Goal: Information Seeking & Learning: Compare options

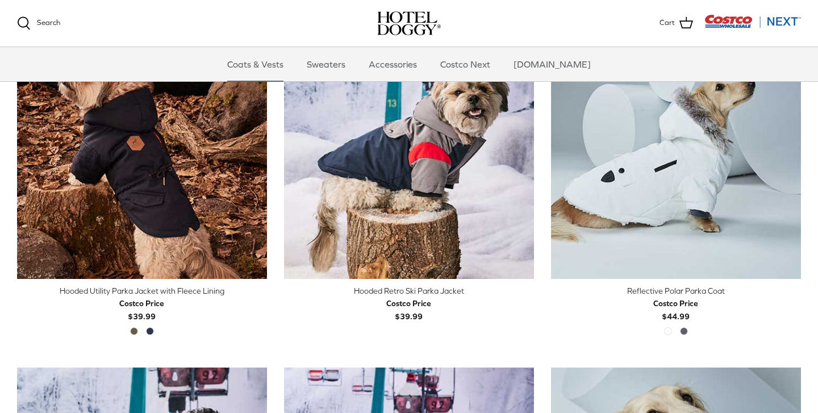
scroll to position [660, 0]
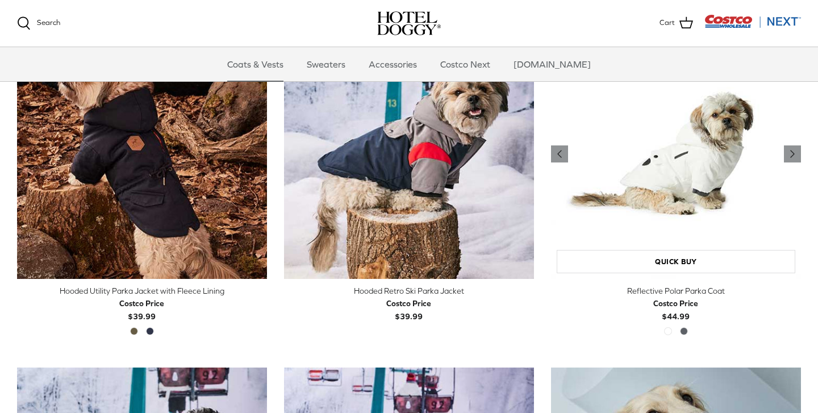
click at [657, 131] on img "Reflective Polar Parka Coat" at bounding box center [676, 154] width 250 height 250
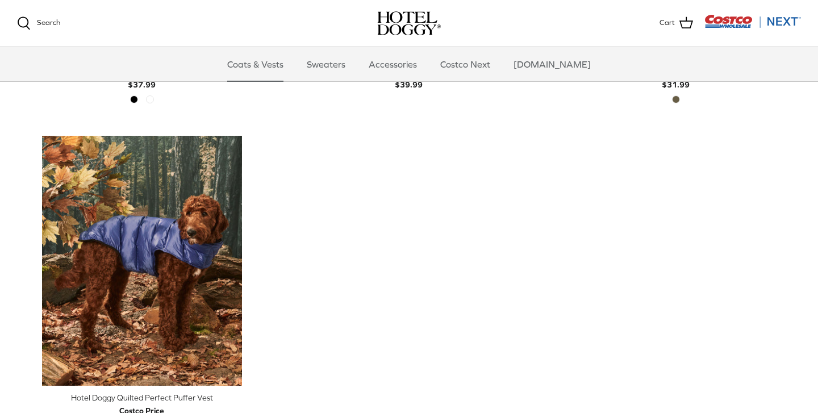
scroll to position [1907, 0]
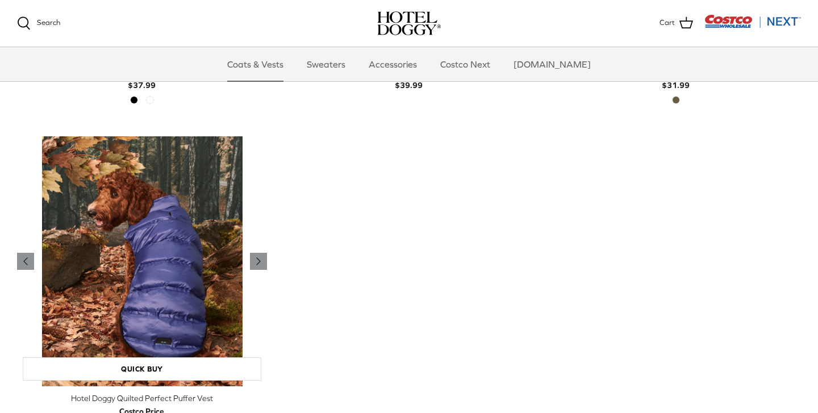
click at [180, 224] on img "Hotel Doggy Quilted Perfect Puffer Vest" at bounding box center [142, 261] width 250 height 250
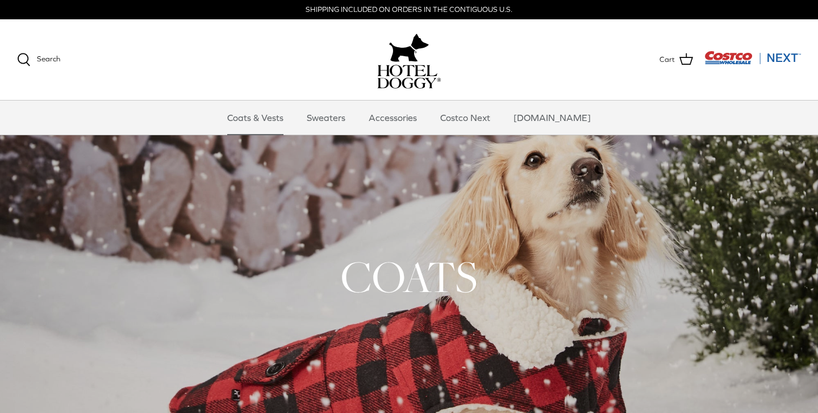
scroll to position [0, 0]
click at [349, 117] on link "Sweaters" at bounding box center [325, 118] width 59 height 34
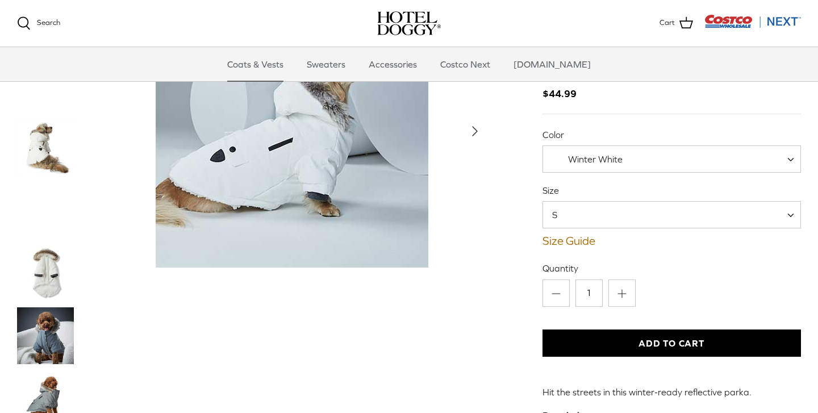
scroll to position [65, 0]
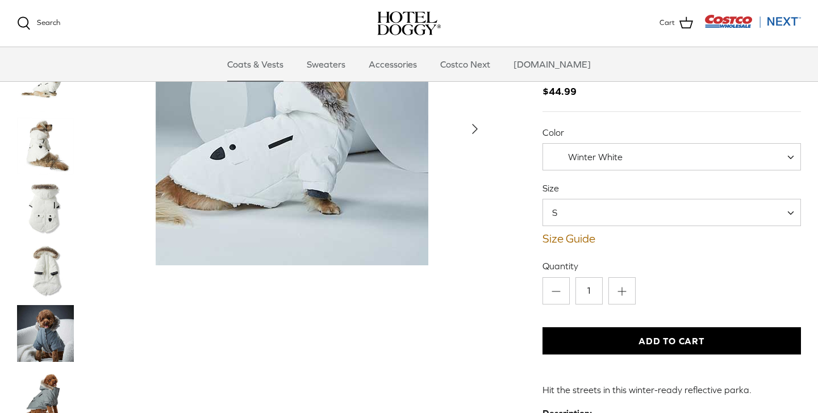
click at [592, 204] on span "S" at bounding box center [671, 212] width 258 height 27
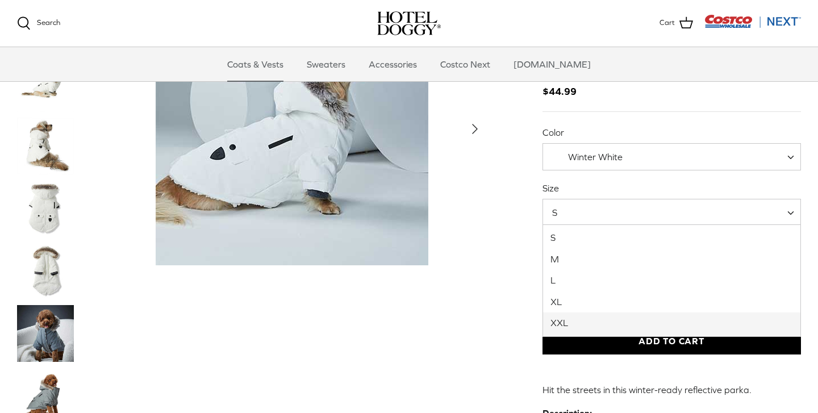
select select "XXL"
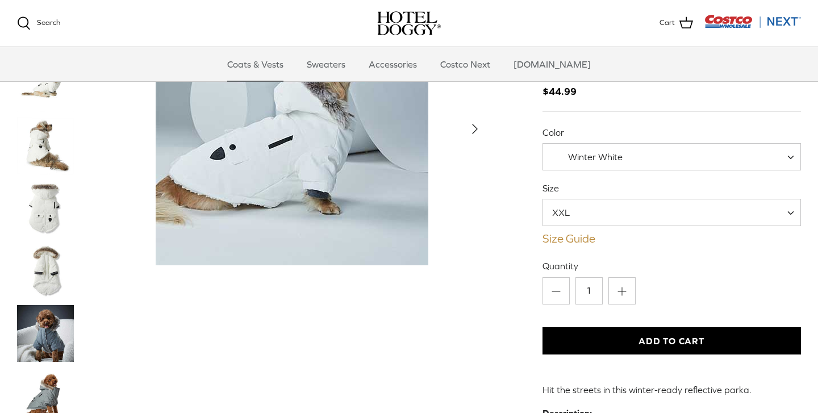
click at [558, 238] on link "Size Guide" at bounding box center [671, 239] width 258 height 14
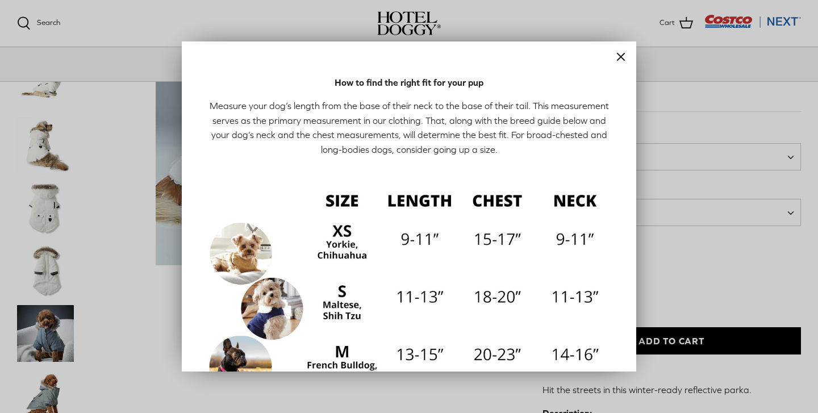
click at [620, 59] on icon "Close" at bounding box center [621, 57] width 14 height 14
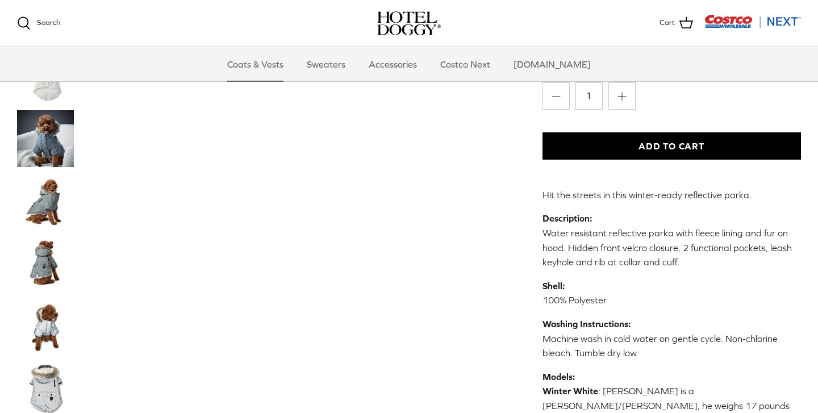
scroll to position [260, 0]
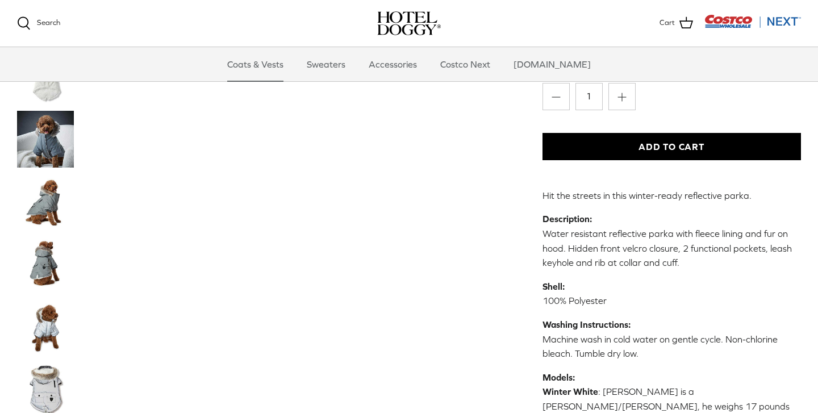
click at [56, 211] on img "Thumbnail Link" at bounding box center [45, 201] width 57 height 57
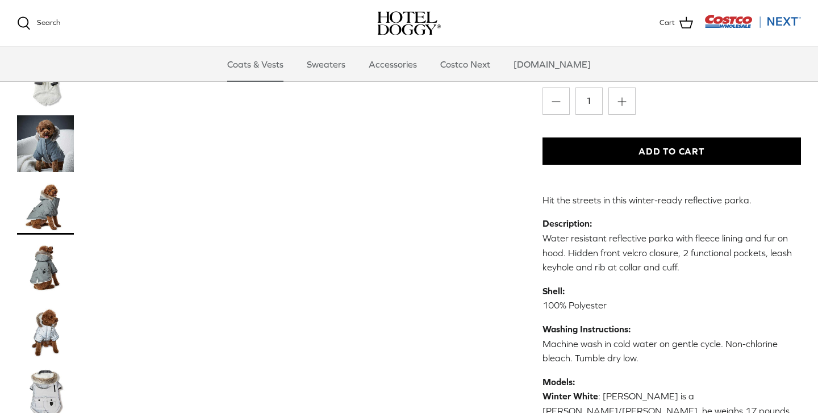
scroll to position [269, 0]
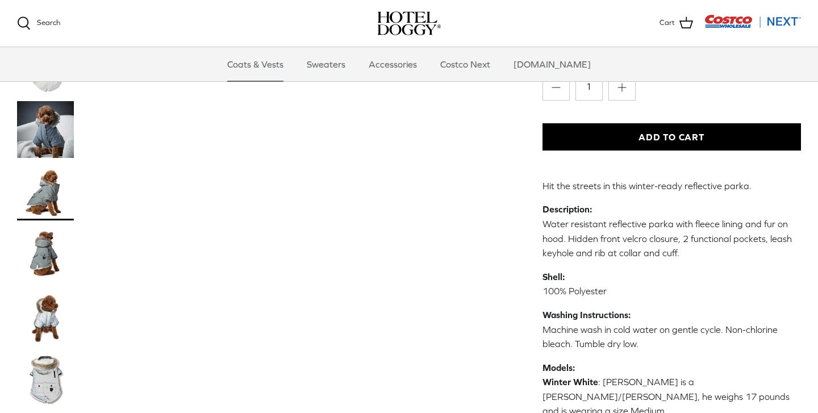
click at [48, 321] on img "Thumbnail Link" at bounding box center [45, 317] width 57 height 57
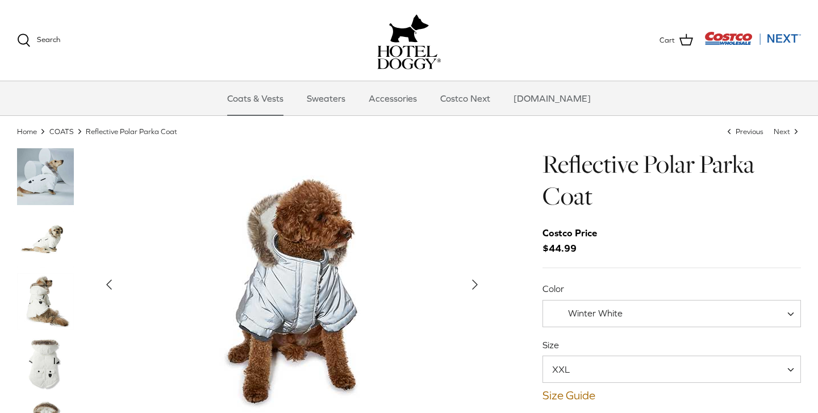
scroll to position [24, 0]
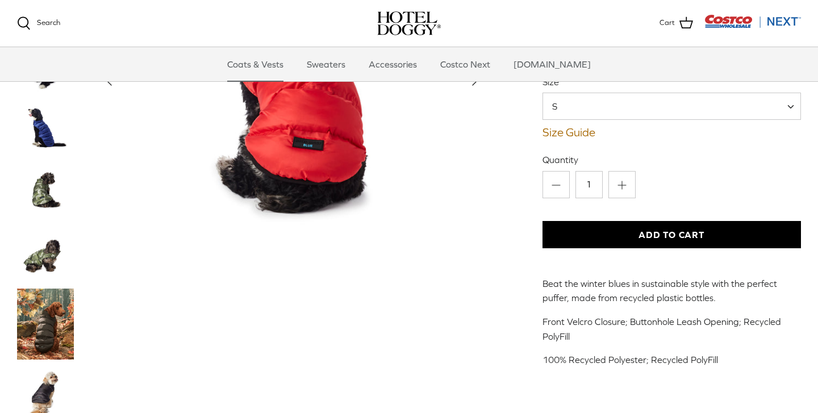
scroll to position [172, 0]
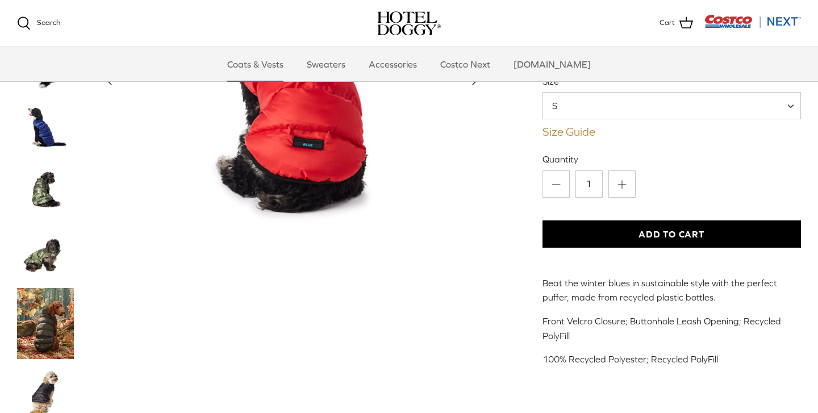
click at [579, 129] on link "Size Guide" at bounding box center [671, 132] width 258 height 14
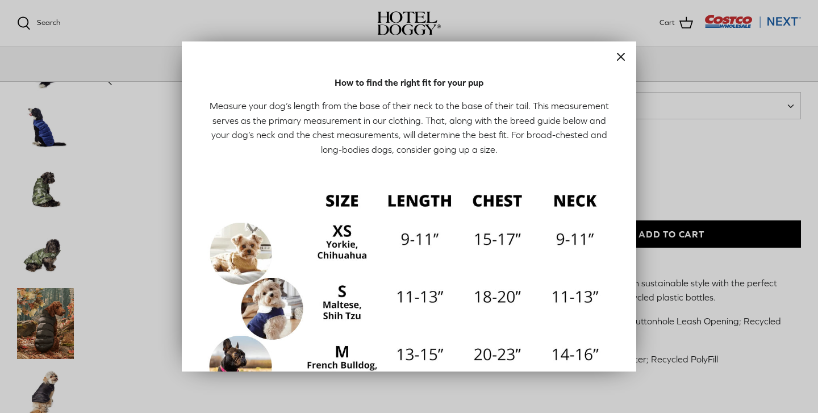
scroll to position [0, 0]
click at [618, 57] on icon "Close" at bounding box center [621, 57] width 14 height 14
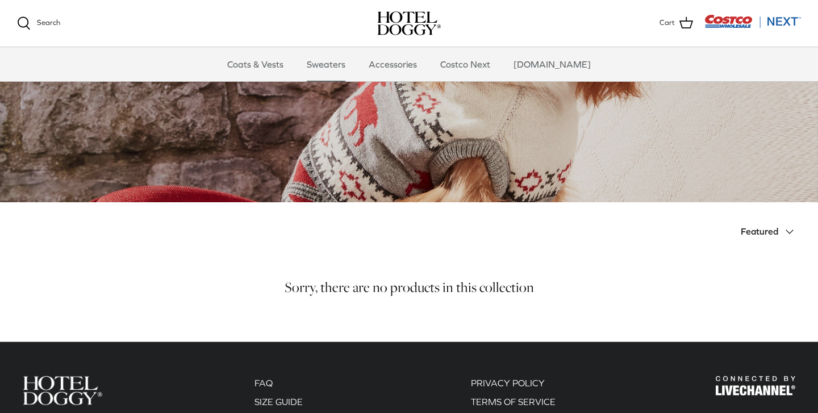
scroll to position [99, 0]
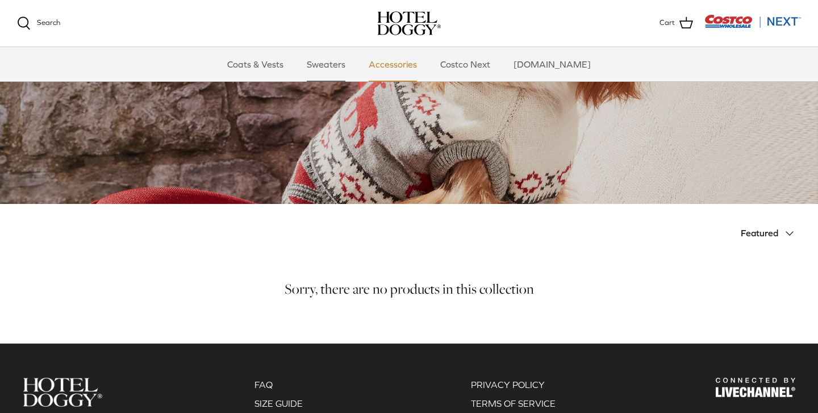
click at [420, 64] on link "Accessories" at bounding box center [392, 64] width 69 height 34
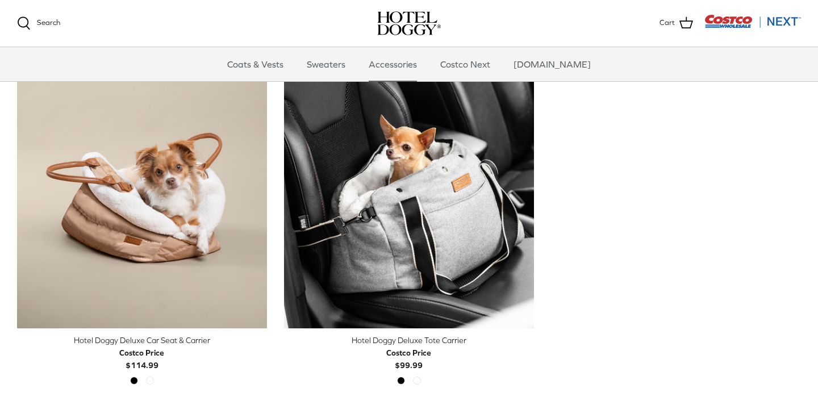
scroll to position [275, 0]
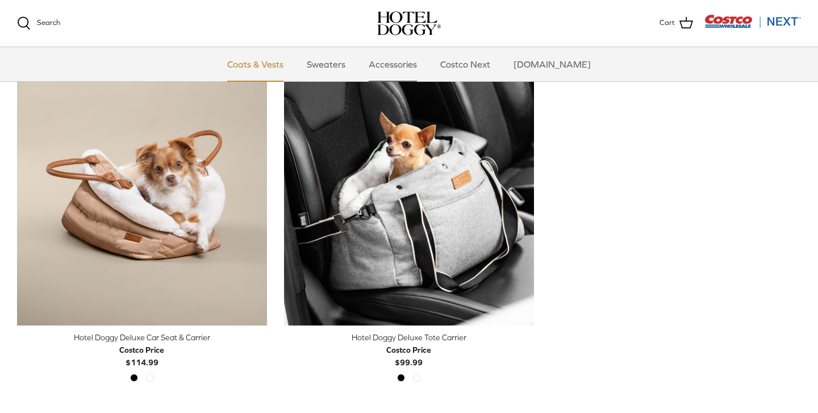
click at [285, 63] on link "Coats & Vests" at bounding box center [255, 64] width 77 height 34
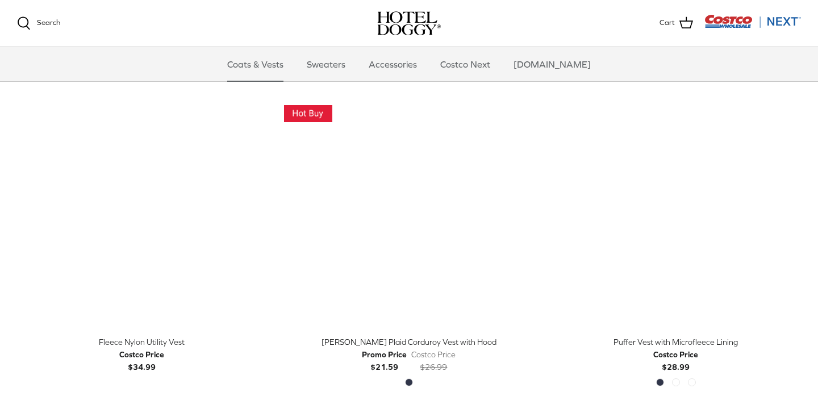
scroll to position [1285, 0]
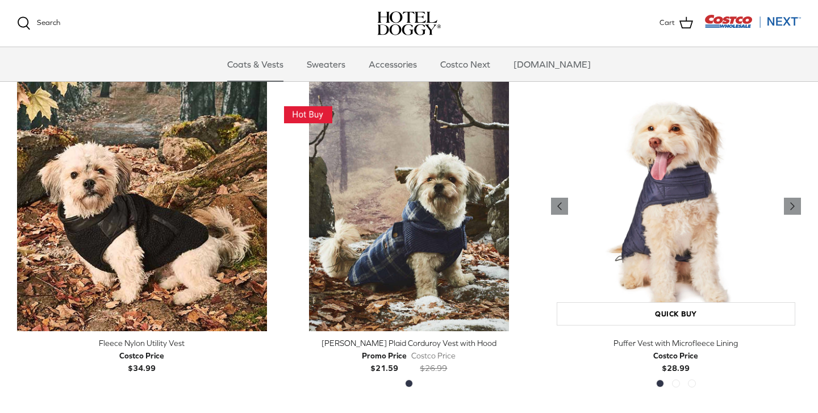
click at [674, 196] on img "Puffer Vest with Microfleece Lining" at bounding box center [676, 206] width 250 height 250
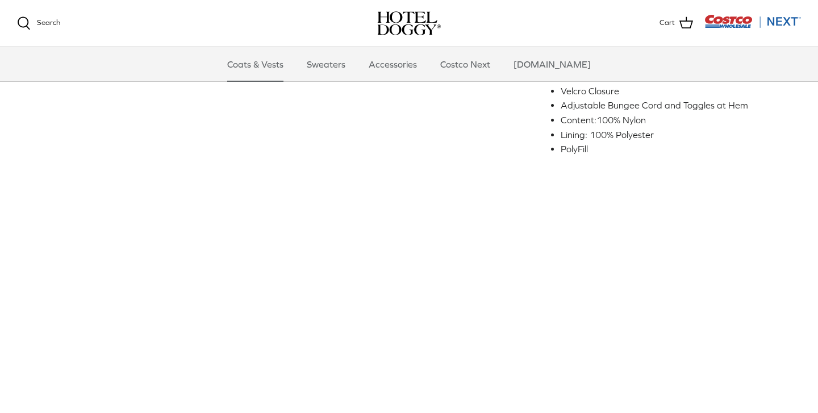
scroll to position [447, 0]
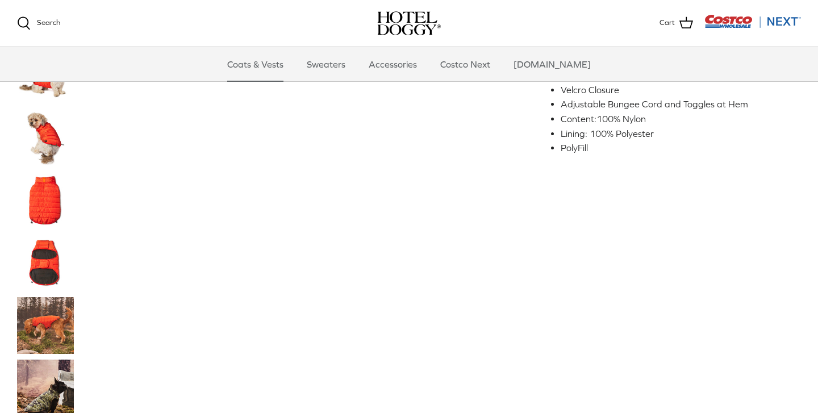
click at [39, 316] on img "Thumbnail Link" at bounding box center [45, 325] width 57 height 57
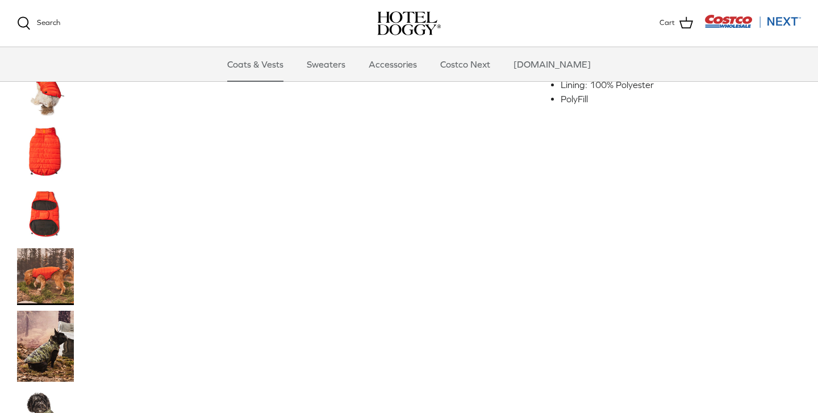
scroll to position [498, 0]
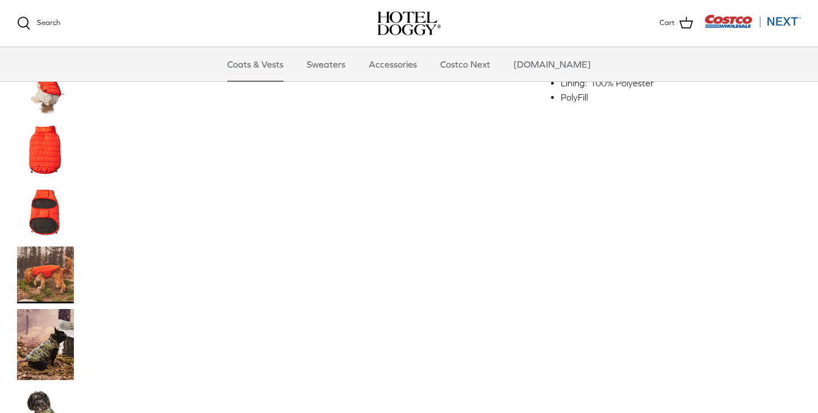
click at [48, 346] on img "Thumbnail Link" at bounding box center [45, 344] width 57 height 71
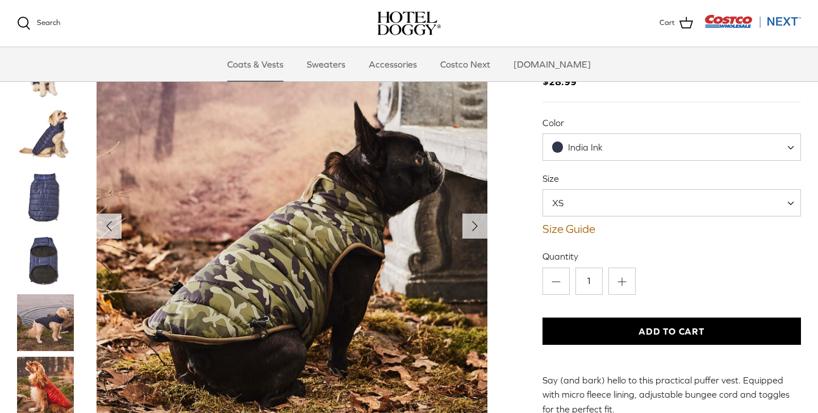
scroll to position [72, 0]
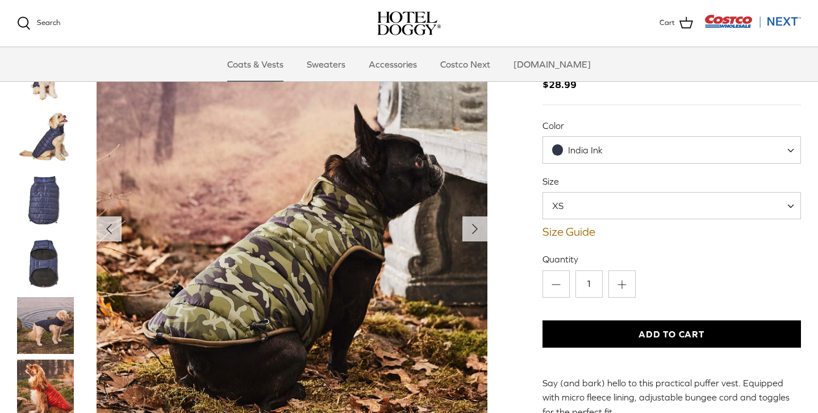
click at [575, 200] on span "XS" at bounding box center [564, 205] width 43 height 12
